Goal: Subscribe to service/newsletter

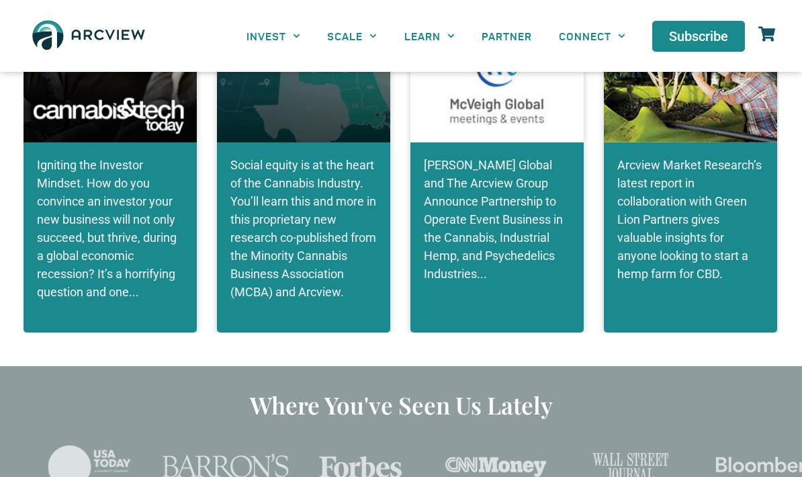
scroll to position [2777, 0]
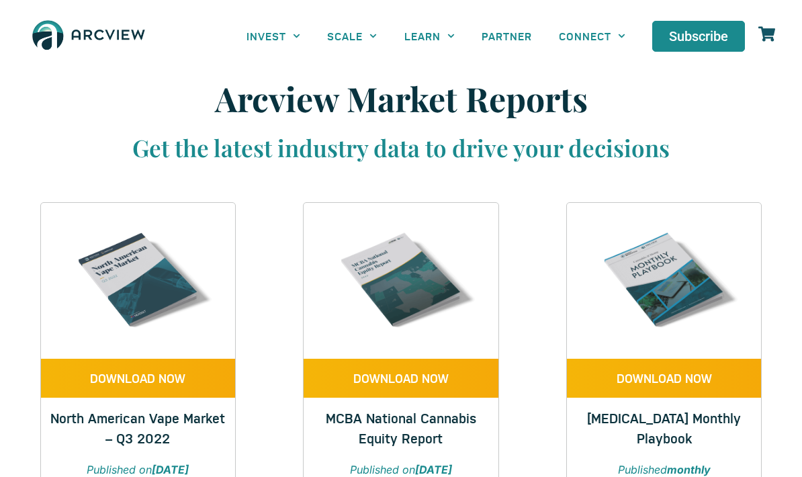
click at [677, 235] on img at bounding box center [664, 281] width 156 height 156
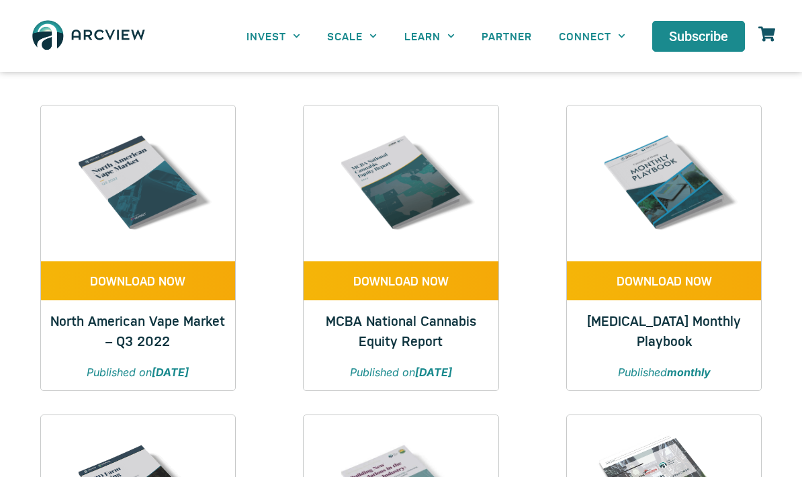
scroll to position [171, 0]
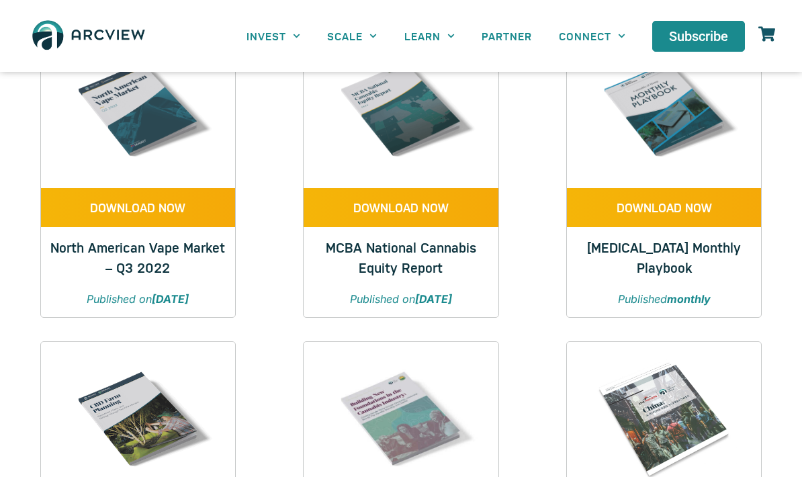
click at [216, 138] on img at bounding box center [138, 110] width 156 height 156
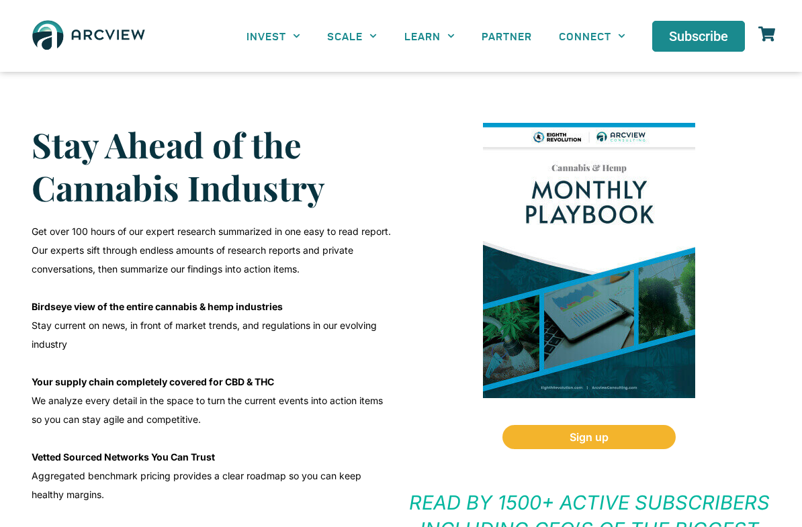
scroll to position [269, 0]
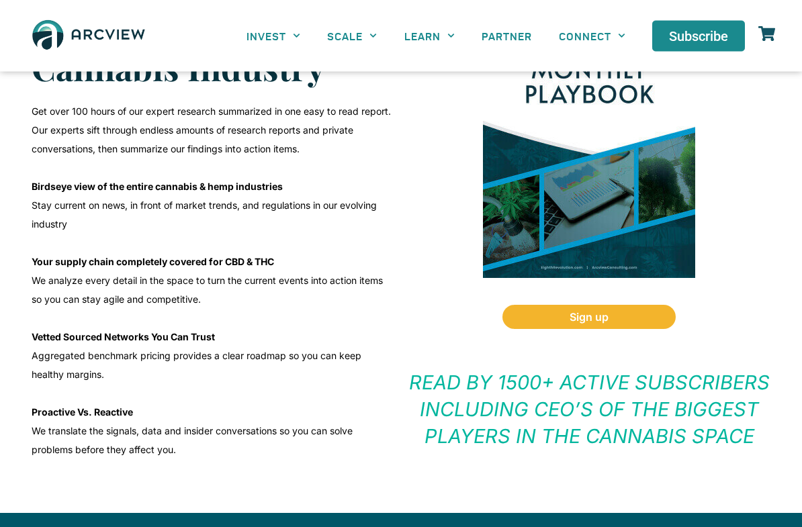
click at [595, 320] on span "Sign up" at bounding box center [589, 317] width 39 height 11
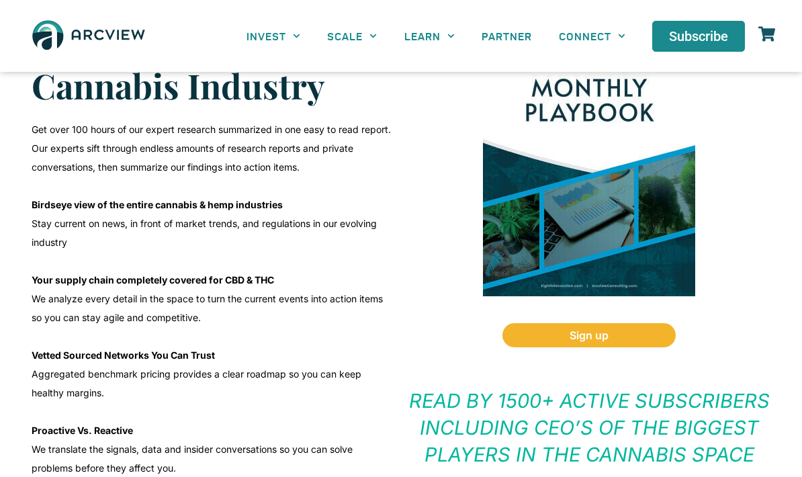
scroll to position [371, 0]
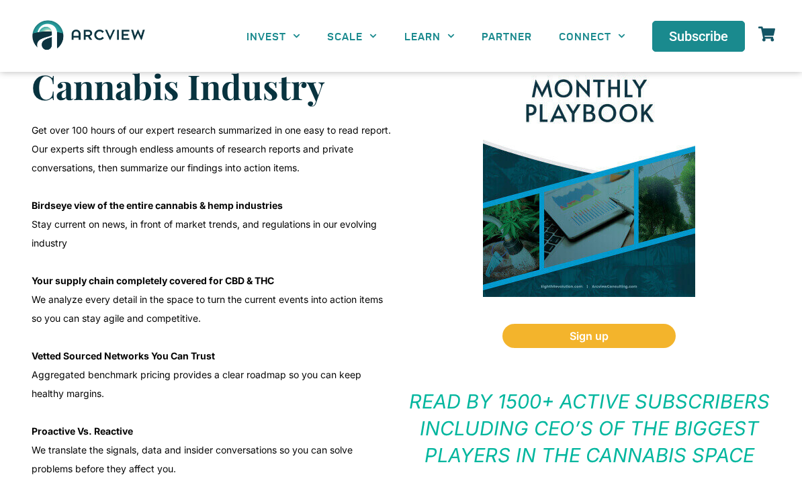
click at [550, 195] on img at bounding box center [589, 158] width 212 height 275
click at [611, 162] on img at bounding box center [589, 158] width 212 height 275
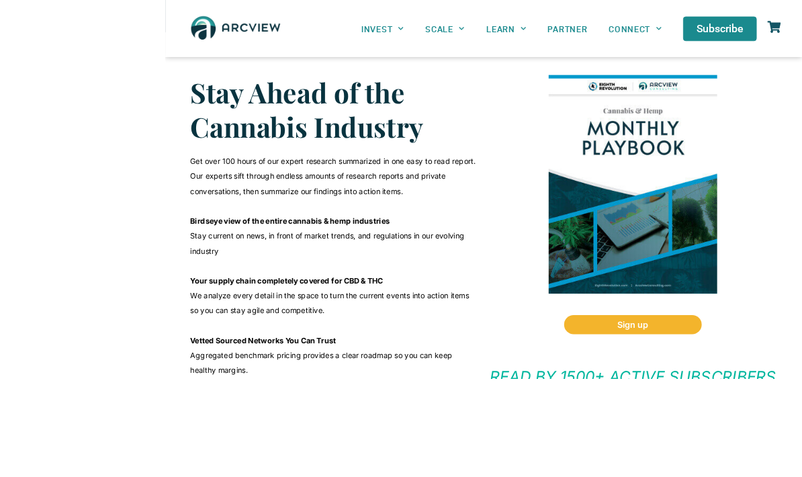
scroll to position [367, 0]
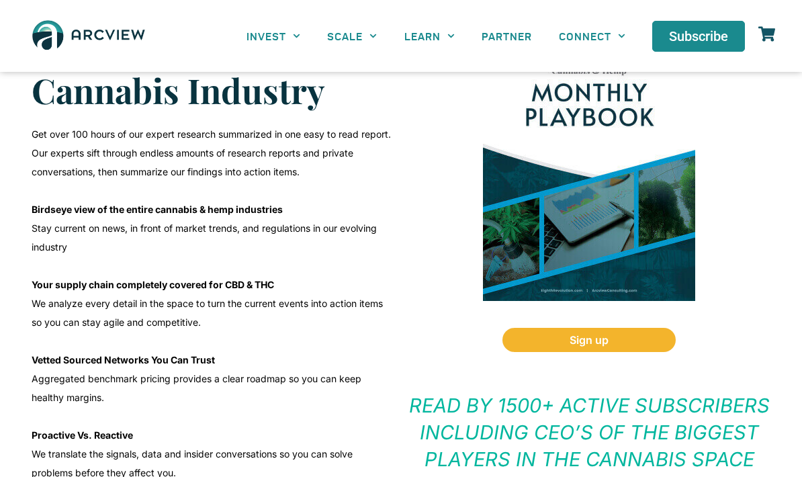
click at [621, 422] on p "READ BY 1500+ ACTIVE SUBSCRIBERS INCLUDING CEO’S OF THE BIGGEST PLAYERS IN THE …" at bounding box center [589, 432] width 363 height 81
click at [611, 476] on div "Sign up READ BY 1500+ ACTIVE SUBSCRIBERS INCLUDING CEO’S OF THE BIGGEST PLAYERS…" at bounding box center [589, 254] width 376 height 470
click at [638, 347] on link "Sign up" at bounding box center [588, 340] width 173 height 24
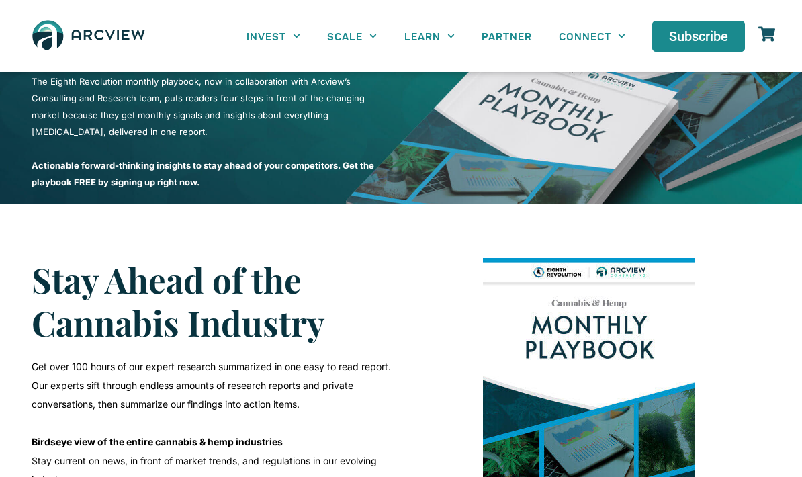
scroll to position [72, 0]
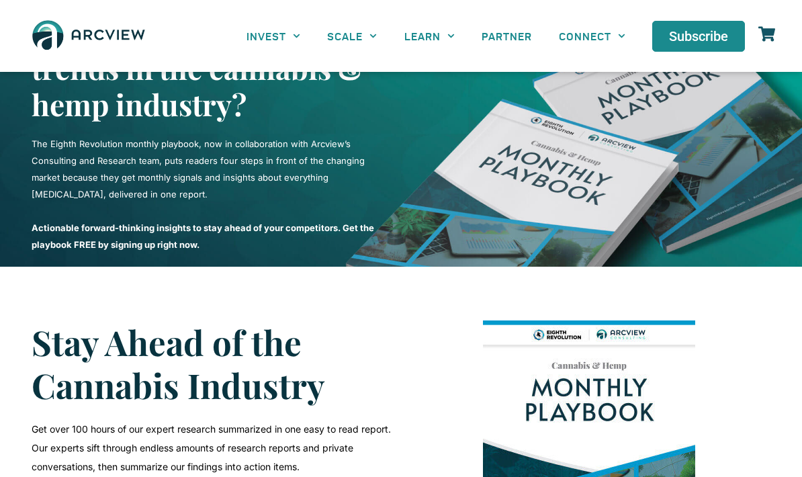
click at [736, 116] on div at bounding box center [589, 133] width 376 height 253
click at [653, 153] on div at bounding box center [589, 133] width 376 height 253
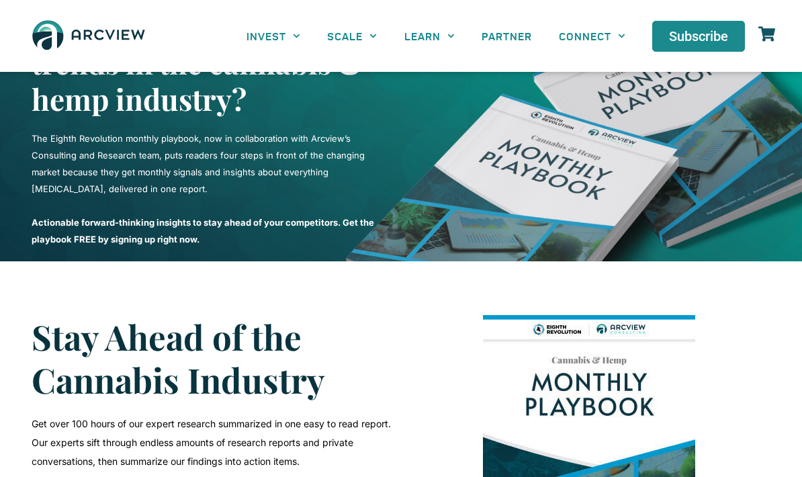
click at [725, 38] on span "Subscribe" at bounding box center [698, 36] width 59 height 13
click at [714, 45] on link "Subscribe" at bounding box center [698, 36] width 93 height 31
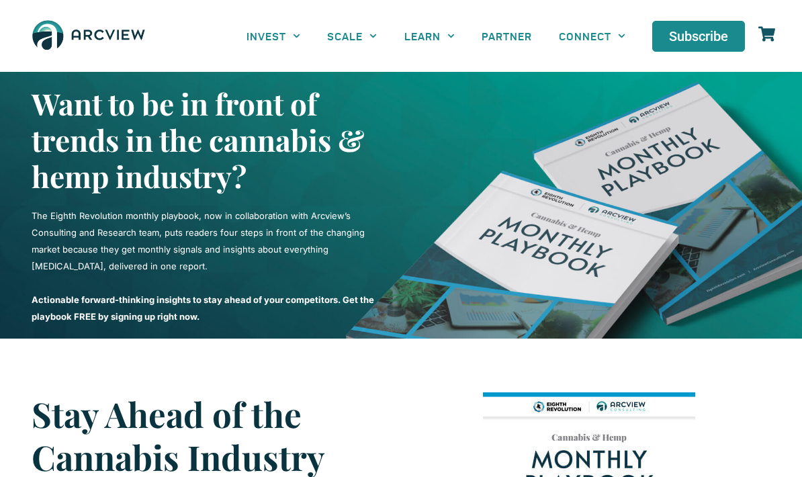
click at [580, 156] on div at bounding box center [589, 205] width 376 height 253
click at [438, 296] on div at bounding box center [589, 205] width 376 height 253
click at [342, 230] on p "The Eighth Revolution monthly playbook, now in collaboration with Arcview’s Con…" at bounding box center [213, 241] width 363 height 67
click at [310, 38] on link "INVEST" at bounding box center [273, 36] width 81 height 30
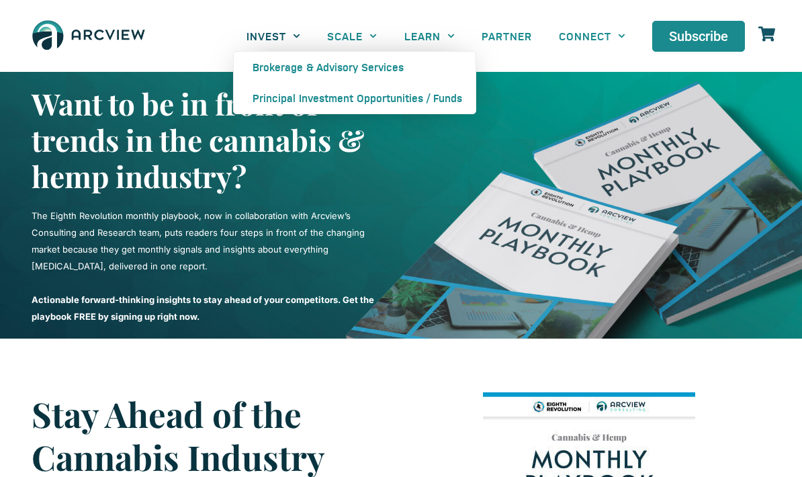
click at [257, 191] on h2 "Want to be in front of trends in the cannabis & hemp industry?" at bounding box center [213, 139] width 363 height 109
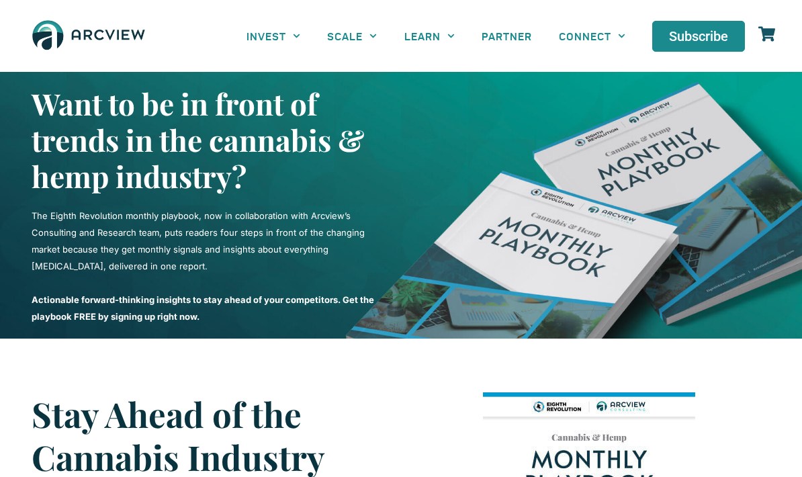
click at [298, 38] on icon "Menu" at bounding box center [296, 35] width 7 height 7
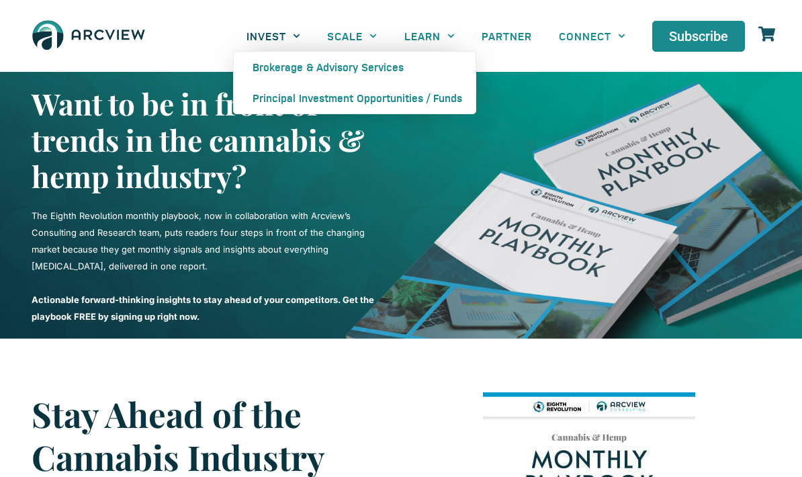
click at [377, 71] on link "Brokerage & Advisory Services" at bounding box center [355, 67] width 242 height 31
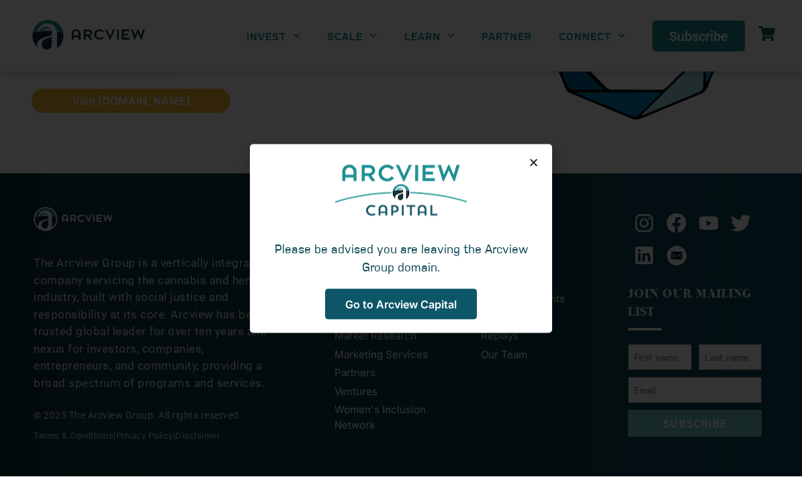
scroll to position [1241, 0]
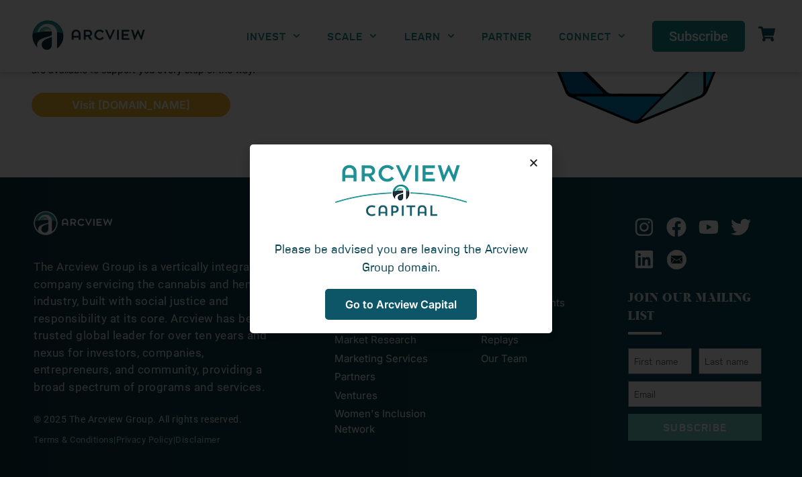
click at [548, 158] on div "Please be advised you are leaving the Arcview Group domain. Go to Arcview Capit…" at bounding box center [401, 238] width 302 height 189
click at [545, 160] on div "Please be advised you are leaving the Arcview Group domain. Go to Arcview Capit…" at bounding box center [401, 238] width 302 height 189
click at [538, 163] on icon "Close" at bounding box center [534, 163] width 10 height 10
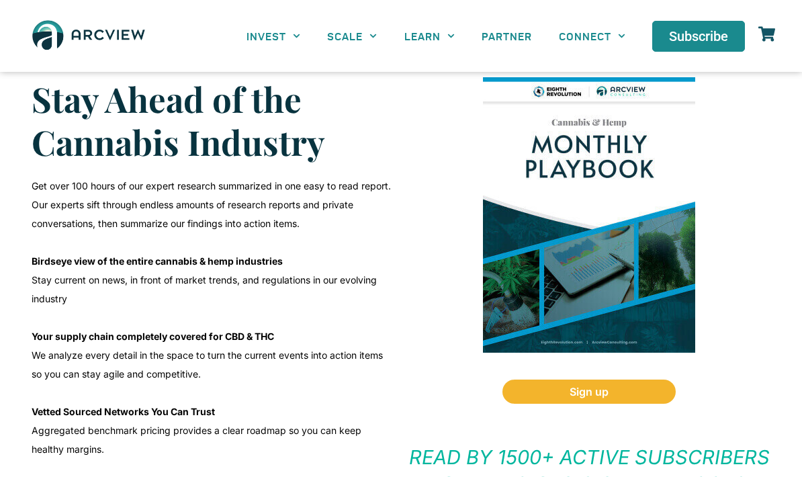
scroll to position [0, 0]
